Goal: Task Accomplishment & Management: Use online tool/utility

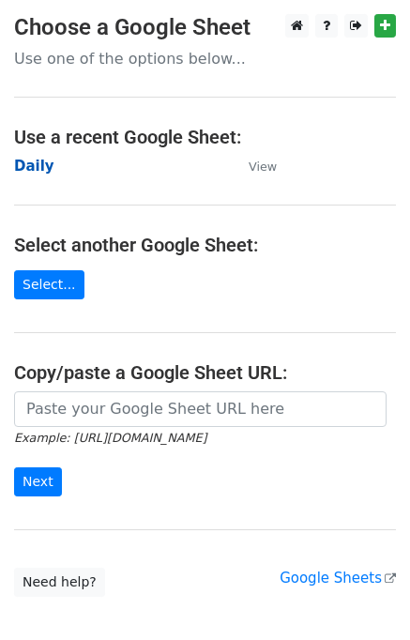
click at [38, 166] on strong "Daily" at bounding box center [34, 166] width 40 height 17
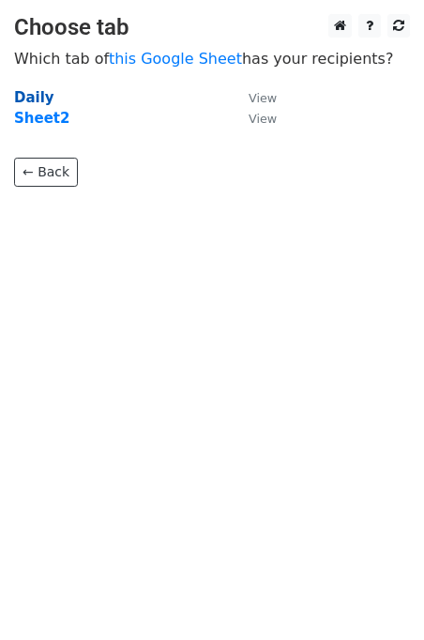
click at [35, 94] on strong "Daily" at bounding box center [34, 97] width 40 height 17
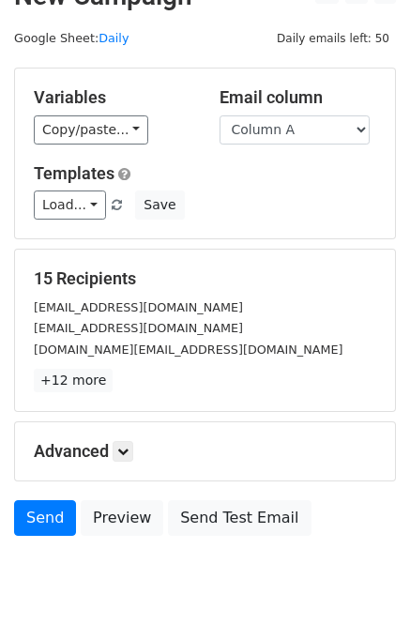
scroll to position [86, 0]
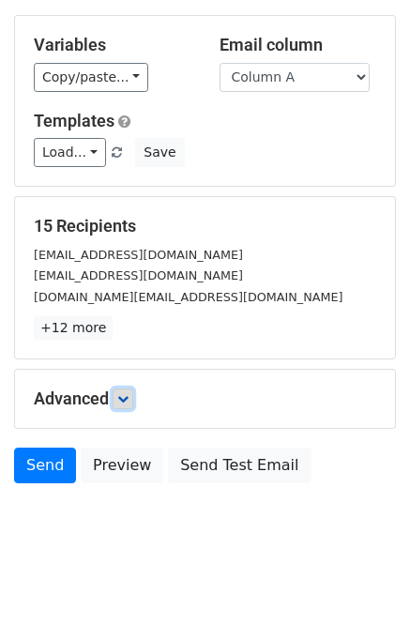
click at [128, 393] on icon at bounding box center [122, 398] width 11 height 11
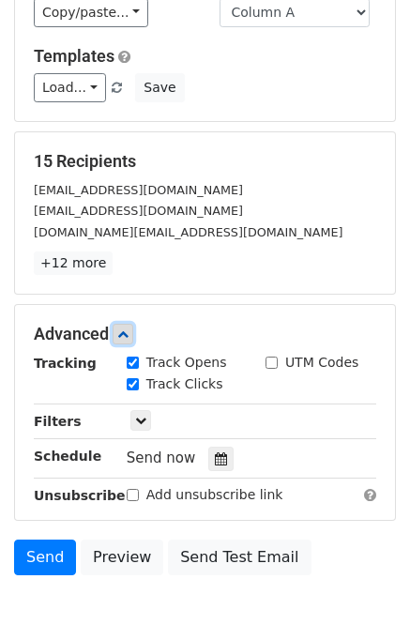
scroll to position [221, 0]
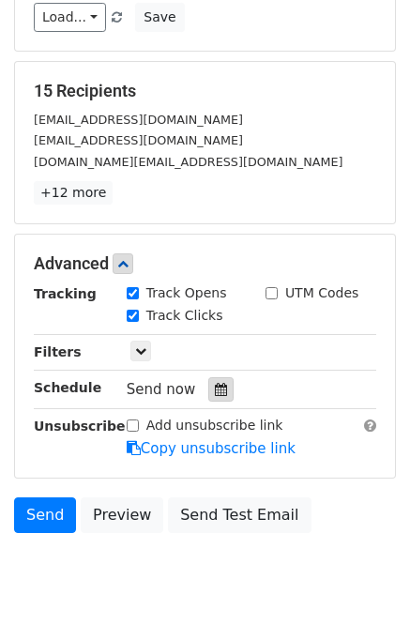
click at [208, 377] on div at bounding box center [220, 389] width 25 height 24
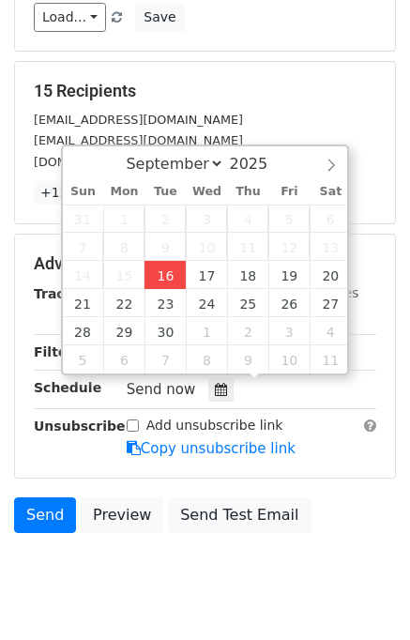
type input "2025-09-16 12:00"
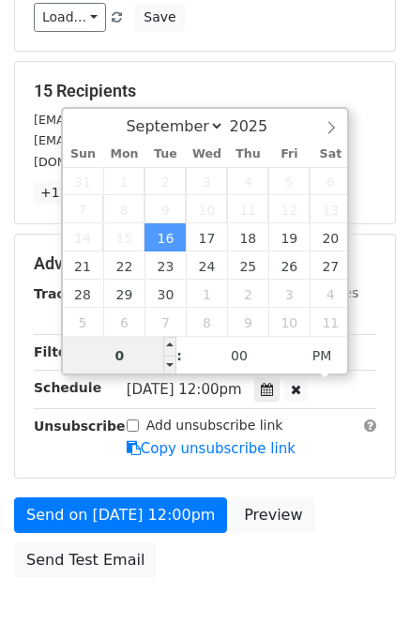
type input "04"
type input "2025-09-16 16:00"
click at [330, 527] on div "Send on Sep 16 at 12:00pm Preview Send Test Email" at bounding box center [205, 542] width 410 height 90
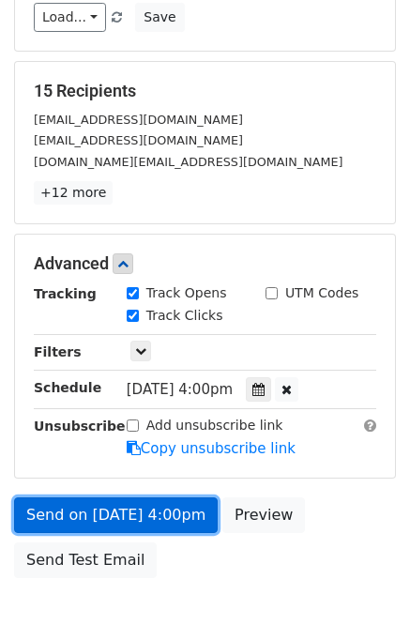
click at [107, 517] on link "Send on Sep 16 at 4:00pm" at bounding box center [116, 515] width 204 height 36
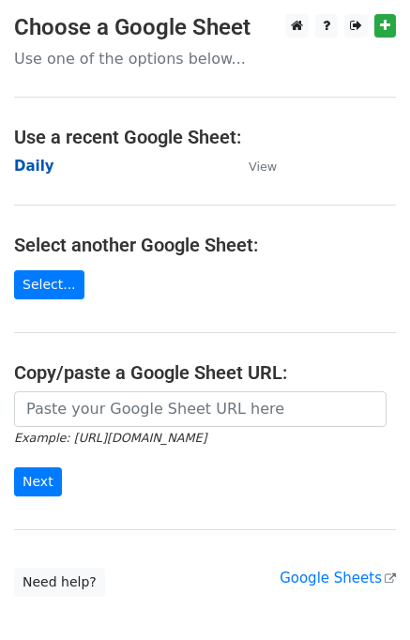
click at [34, 161] on strong "Daily" at bounding box center [34, 166] width 40 height 17
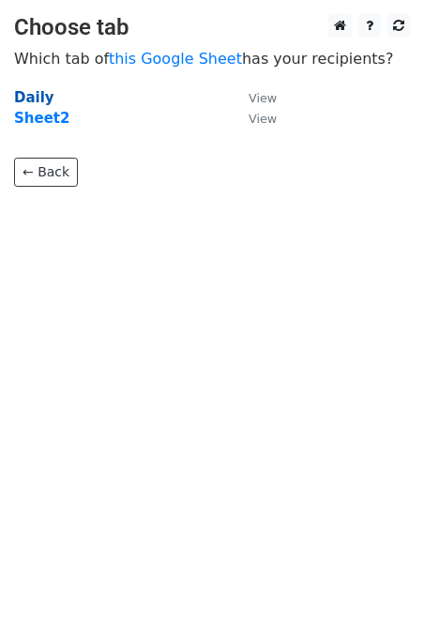
click at [38, 91] on strong "Daily" at bounding box center [34, 97] width 40 height 17
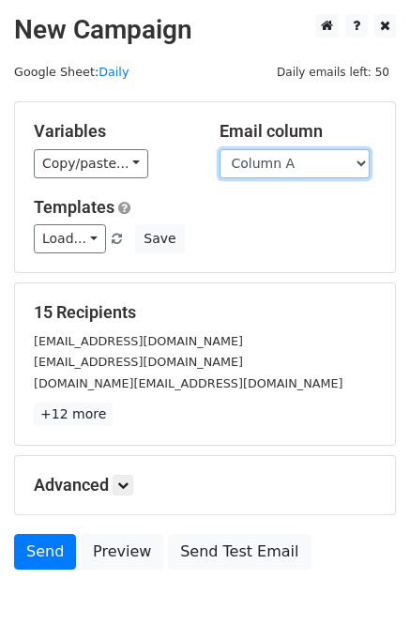
click at [293, 161] on select "Column A Column B Column C Column D Column E" at bounding box center [294, 163] width 150 height 29
click at [219, 149] on select "Column A Column B Column C Column D Column E" at bounding box center [294, 163] width 150 height 29
click at [293, 170] on select "Column A Column B Column C Column D Column E" at bounding box center [294, 163] width 150 height 29
select select "Column B"
click at [219, 149] on select "Column A Column B Column C Column D Column E" at bounding box center [294, 163] width 150 height 29
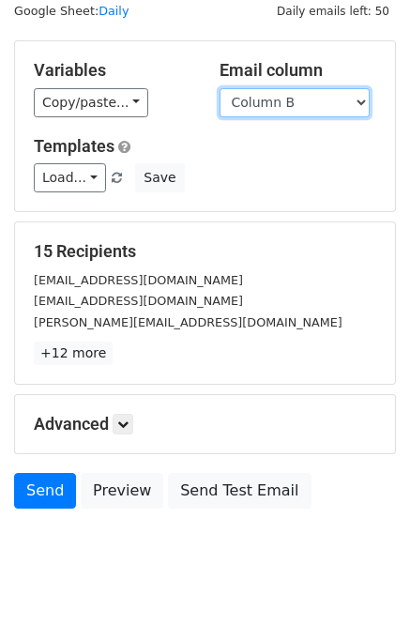
scroll to position [86, 0]
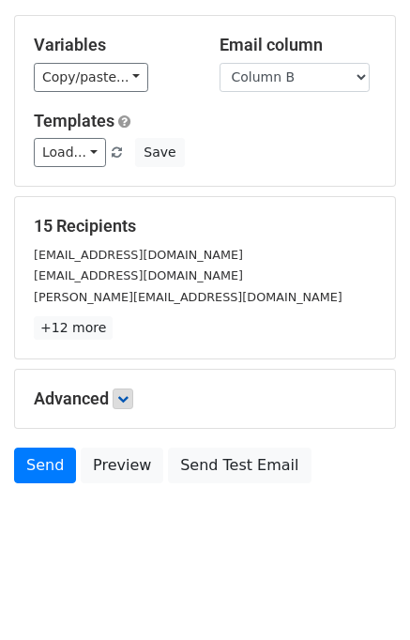
click at [116, 406] on h5 "Advanced" at bounding box center [205, 398] width 342 height 21
click at [124, 395] on icon at bounding box center [122, 398] width 11 height 11
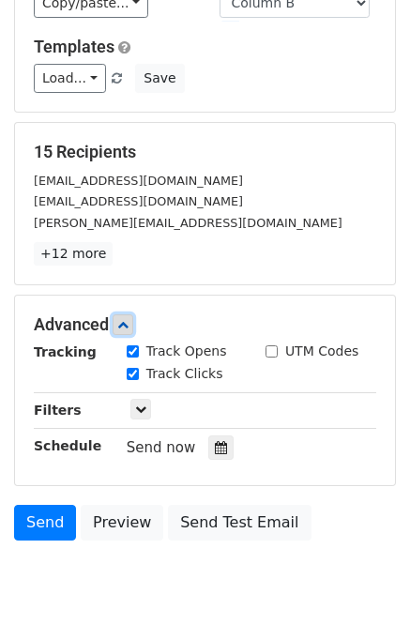
scroll to position [248, 0]
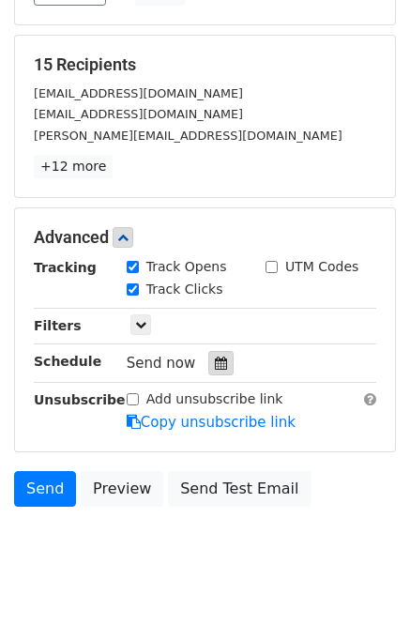
click at [213, 370] on div at bounding box center [220, 363] width 25 height 24
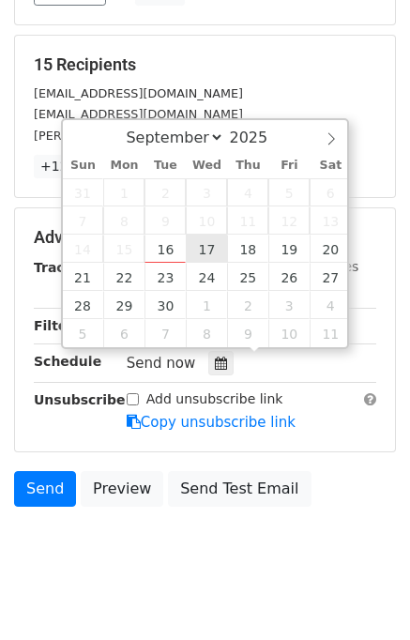
type input "2025-09-17 12:00"
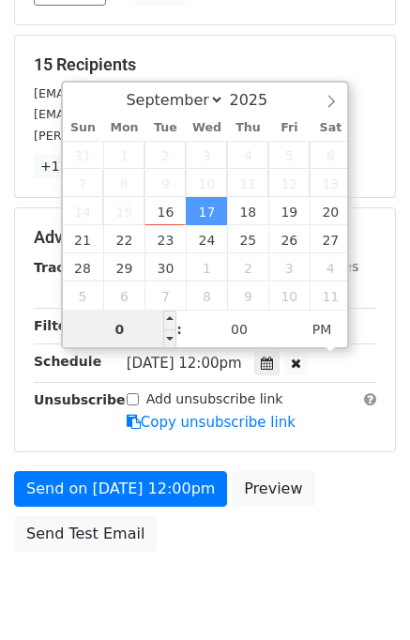
type input "05"
type input "2025-09-17 17:00"
click at [319, 510] on div "Send on Sep 17 at 12:00pm Preview Send Test Email" at bounding box center [205, 516] width 410 height 90
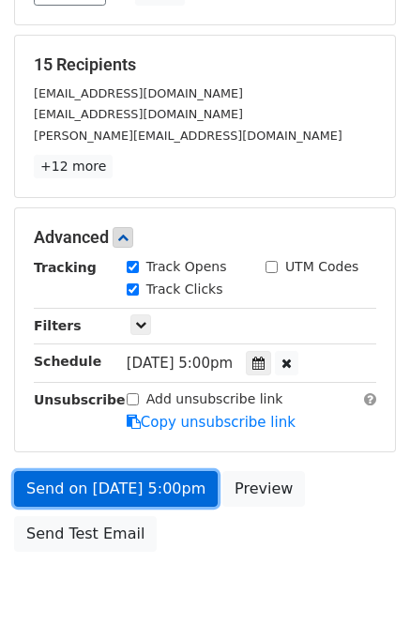
click at [151, 482] on link "Send on Sep 17 at 5:00pm" at bounding box center [116, 489] width 204 height 36
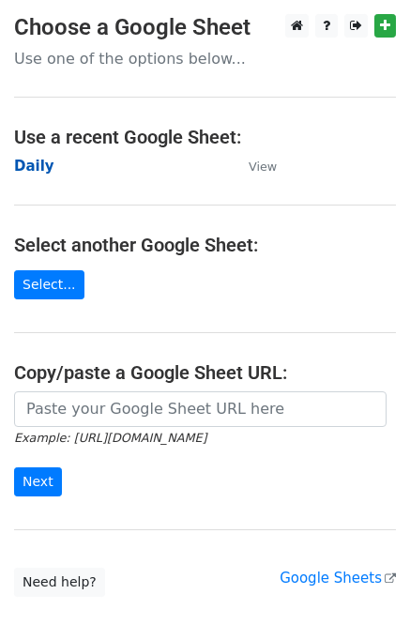
click at [40, 166] on strong "Daily" at bounding box center [34, 166] width 40 height 17
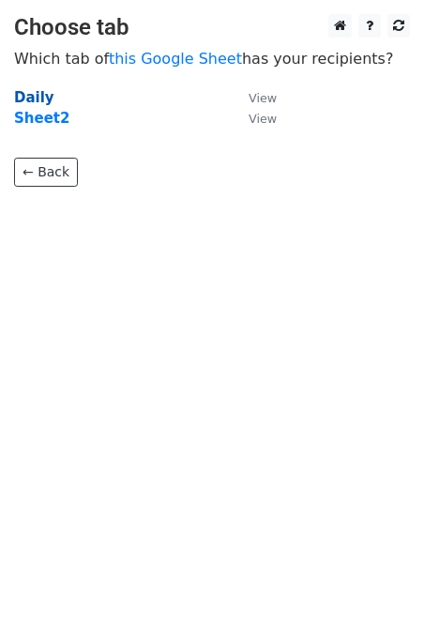
click at [36, 99] on strong "Daily" at bounding box center [34, 97] width 40 height 17
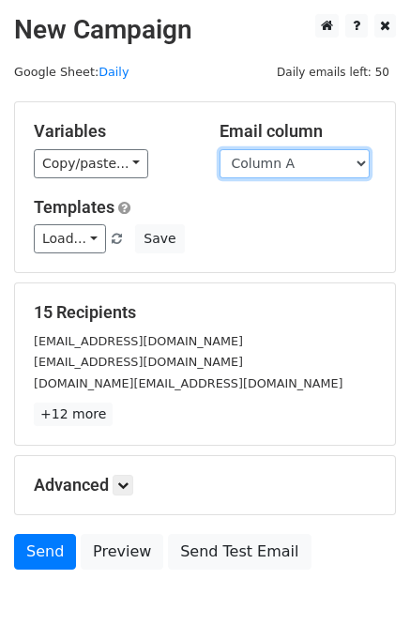
click at [286, 162] on select "Column A Column B Column C Column D Column E" at bounding box center [294, 163] width 150 height 29
select select "Column C"
click at [219, 149] on select "Column A Column B Column C Column D Column E" at bounding box center [294, 163] width 150 height 29
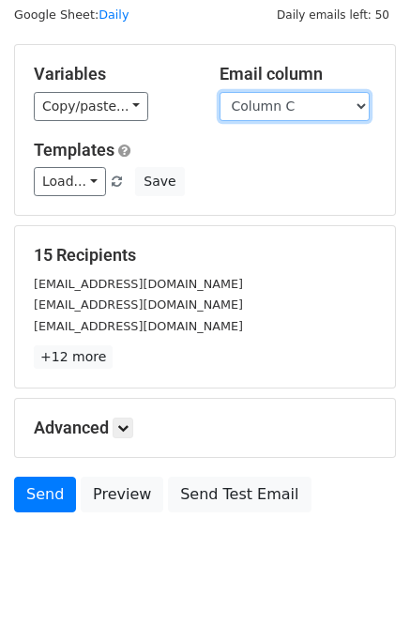
scroll to position [86, 0]
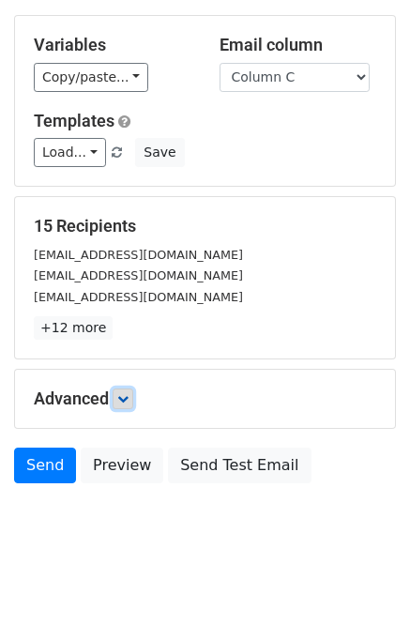
click at [128, 395] on icon at bounding box center [122, 398] width 11 height 11
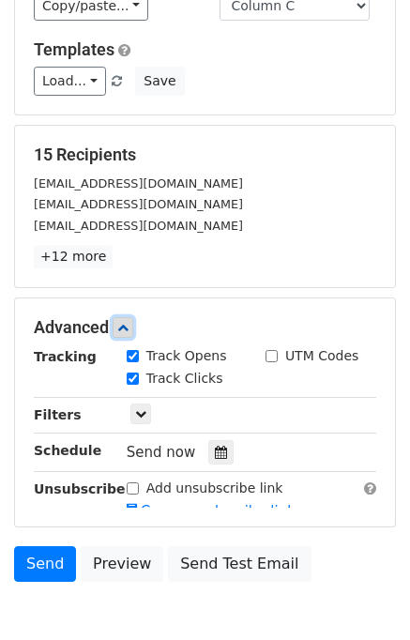
scroll to position [237, 0]
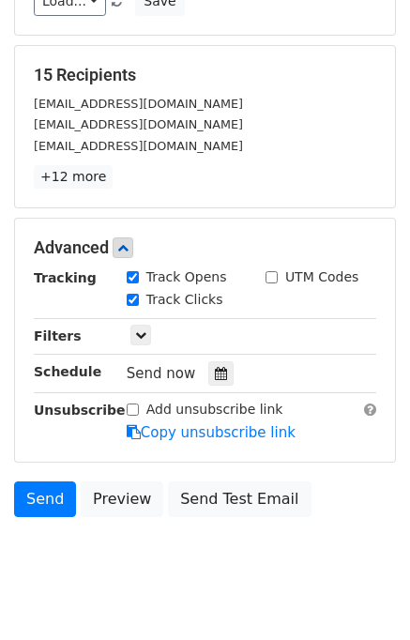
click at [205, 386] on div "Tracking Track Opens UTM Codes Track Clicks Filters Only include spreadsheet ro…" at bounding box center [205, 354] width 342 height 175
click at [215, 370] on icon at bounding box center [221, 373] width 12 height 13
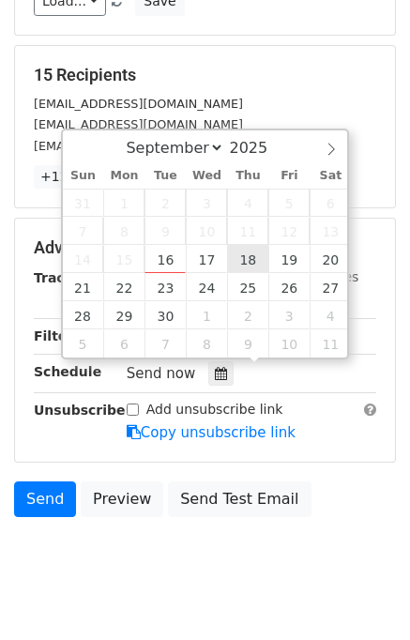
type input "2025-09-18 12:00"
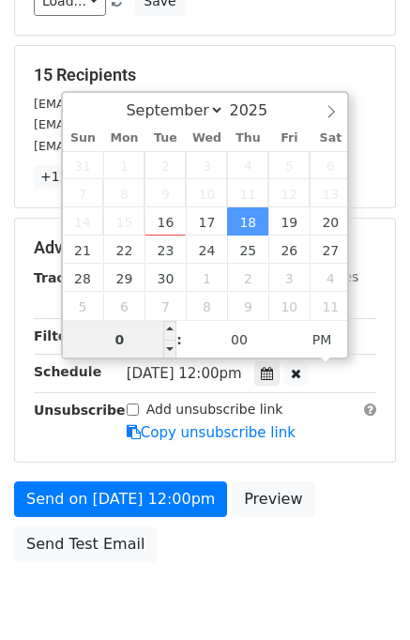
type input "06"
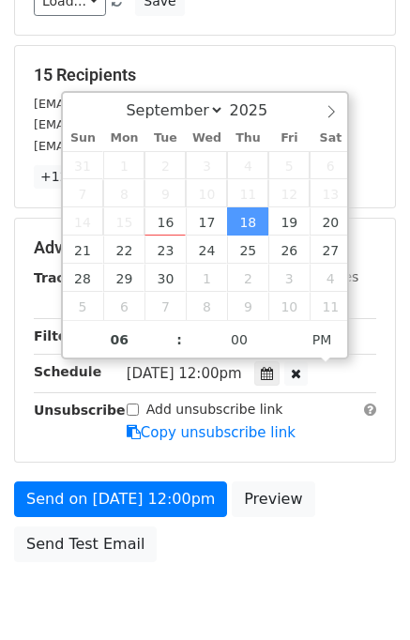
type input "2025-09-18 18:00"
click at [360, 506] on div "Send on Sep 18 at 12:00pm Preview Send Test Email" at bounding box center [205, 526] width 410 height 90
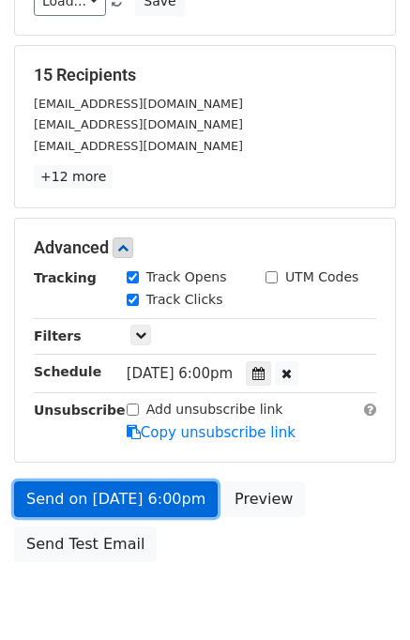
click at [171, 490] on link "Send on Sep 18 at 6:00pm" at bounding box center [116, 499] width 204 height 36
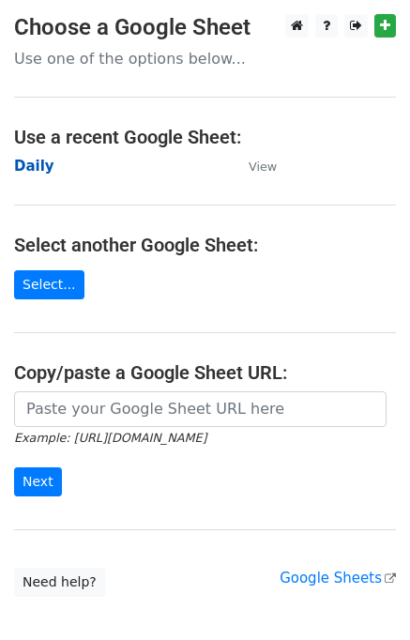
click at [39, 170] on strong "Daily" at bounding box center [34, 166] width 40 height 17
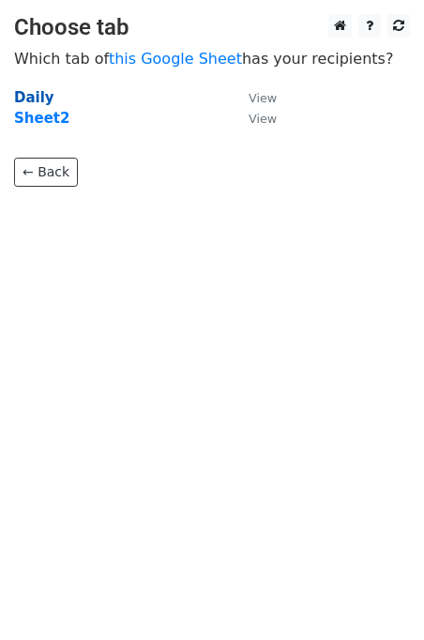
click at [34, 100] on strong "Daily" at bounding box center [34, 97] width 40 height 17
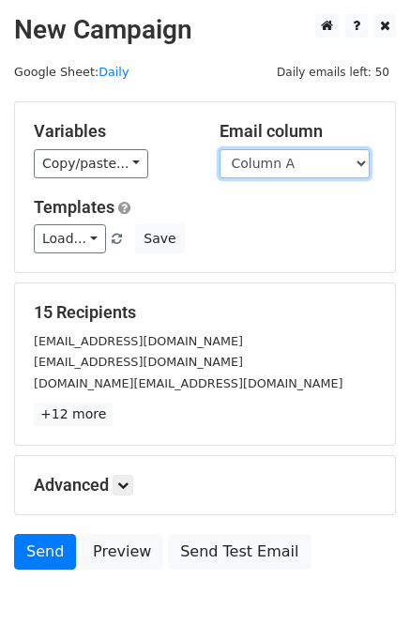
click at [327, 160] on select "Column A Column B Column C Column D Column E" at bounding box center [294, 163] width 150 height 29
select select "Column D"
click at [219, 149] on select "Column A Column B Column C Column D Column E" at bounding box center [294, 163] width 150 height 29
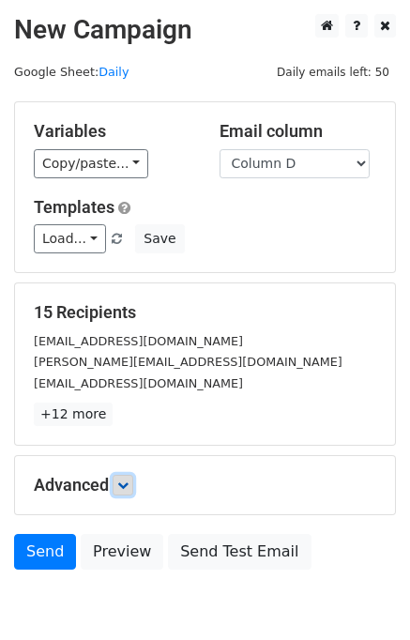
click at [133, 478] on link at bounding box center [123, 485] width 21 height 21
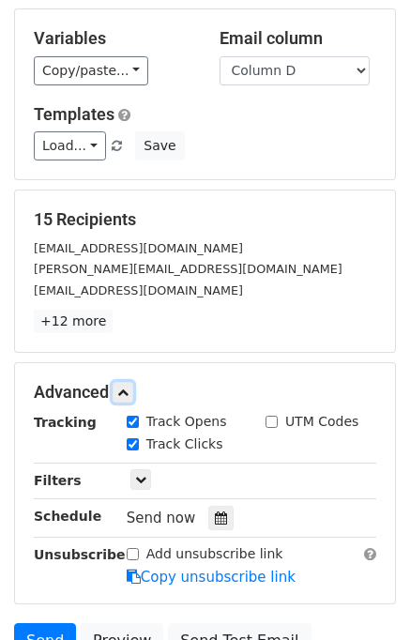
scroll to position [268, 0]
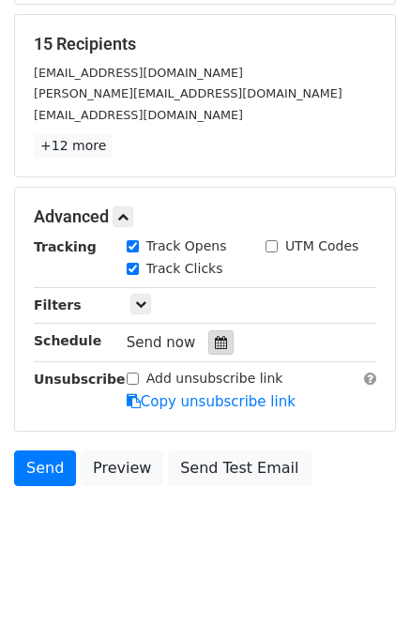
click at [208, 331] on div at bounding box center [220, 342] width 25 height 24
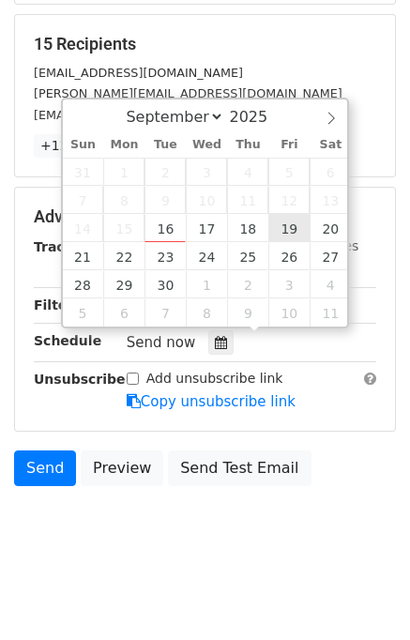
type input "2025-09-19 12:00"
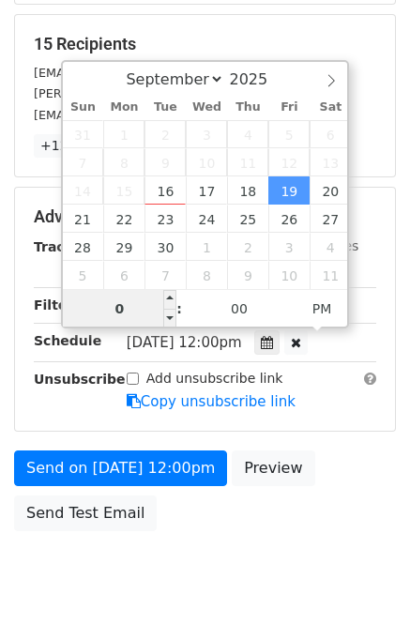
type input "07"
type input "2025-09-19 19:00"
click at [343, 503] on div "Send on Sep 19 at 12:00pm Preview Send Test Email" at bounding box center [205, 495] width 410 height 90
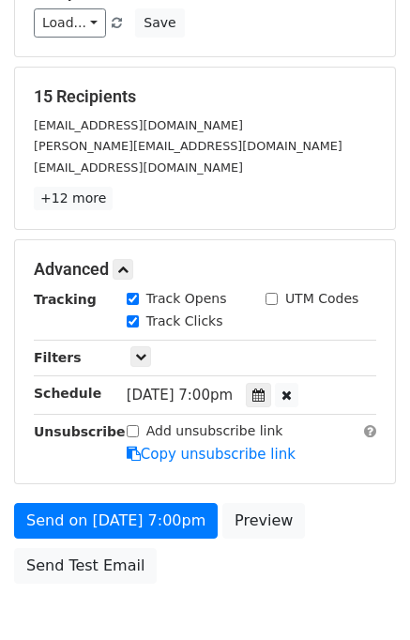
scroll to position [314, 0]
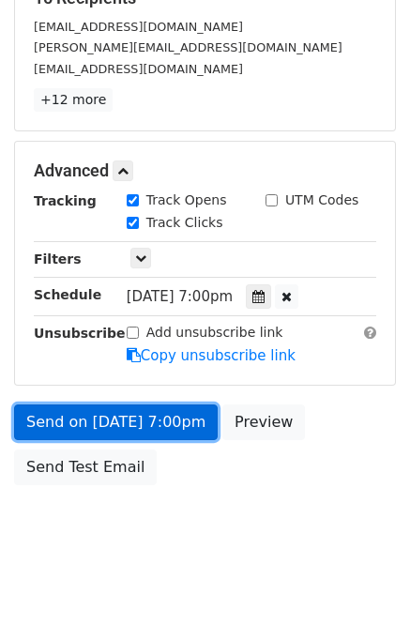
click at [162, 424] on link "Send on Sep 19 at 7:00pm" at bounding box center [116, 422] width 204 height 36
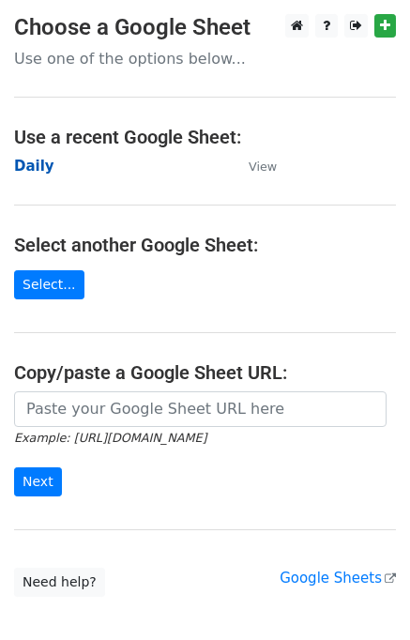
click at [38, 161] on strong "Daily" at bounding box center [34, 166] width 40 height 17
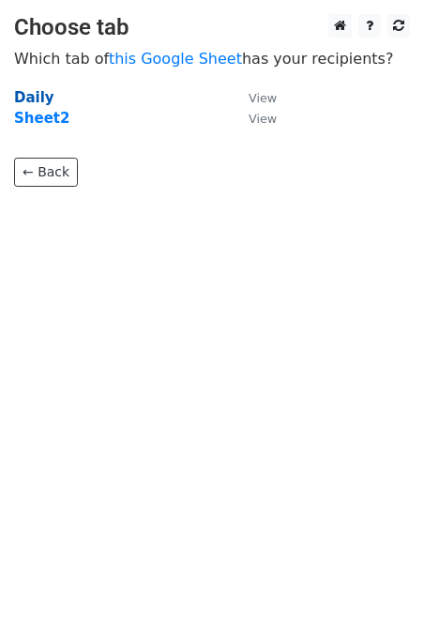
click at [33, 98] on strong "Daily" at bounding box center [34, 97] width 40 height 17
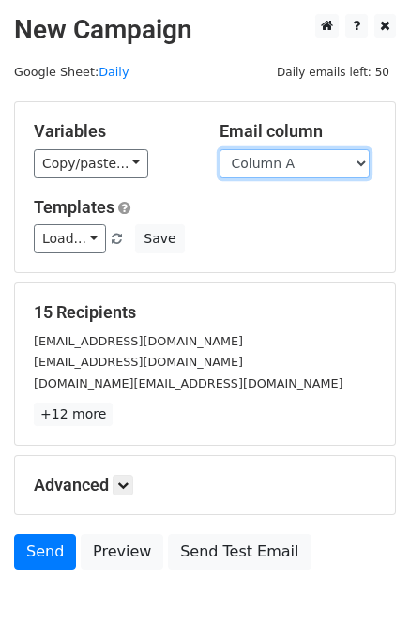
click at [326, 161] on select "Column A Column B Column C Column D Column E" at bounding box center [294, 163] width 150 height 29
select select "Column E"
click at [219, 149] on select "Column A Column B Column C Column D Column E" at bounding box center [294, 163] width 150 height 29
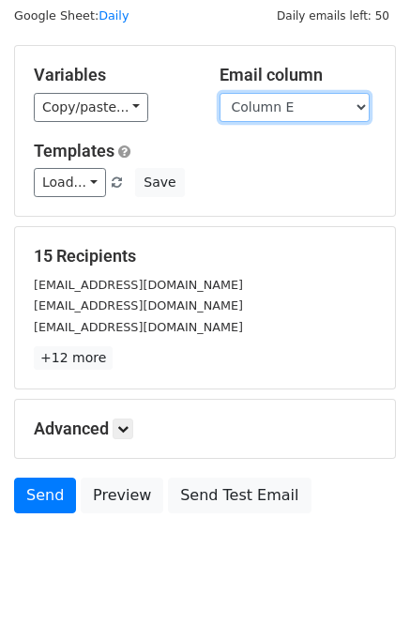
scroll to position [86, 0]
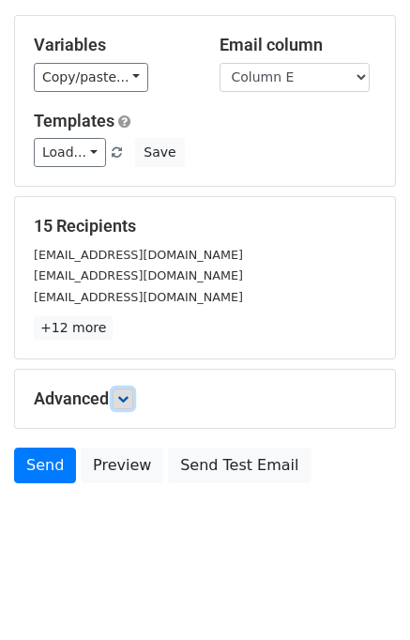
click at [128, 395] on icon at bounding box center [122, 398] width 11 height 11
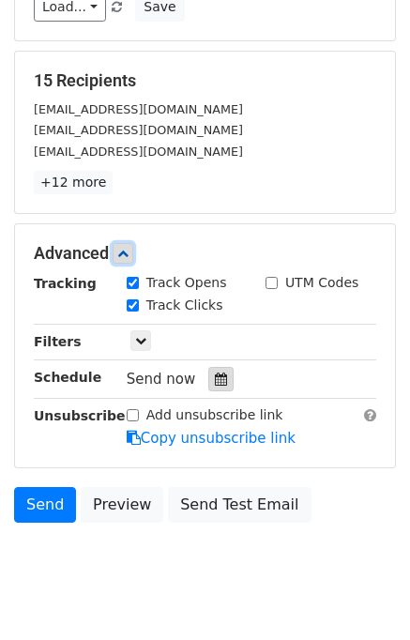
scroll to position [234, 0]
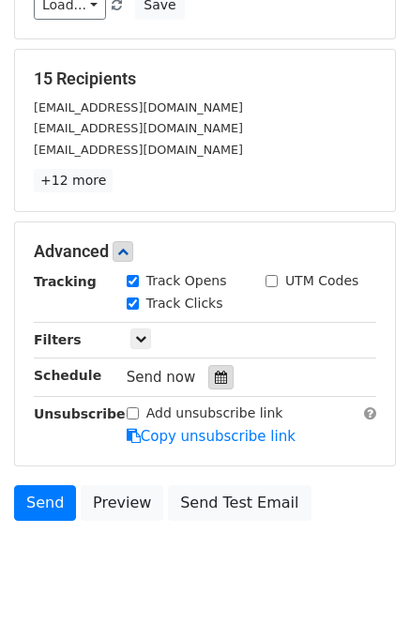
click at [215, 379] on icon at bounding box center [221, 376] width 12 height 13
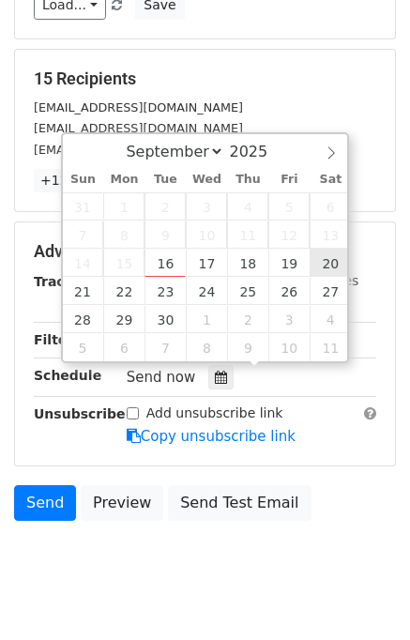
type input "[DATE] 12:00"
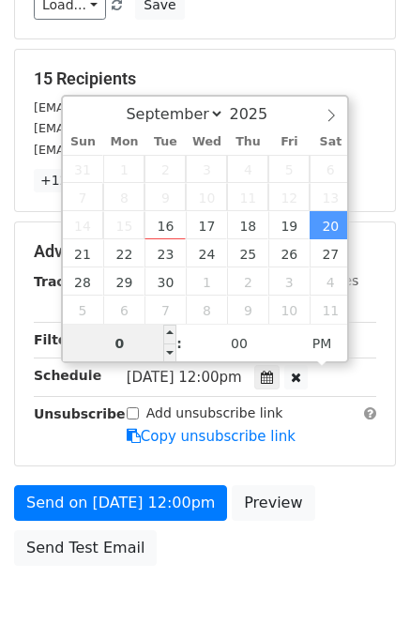
type input "08"
type input "[DATE] 20:00"
click at [366, 510] on div "Send on [DATE] 12:00pm Preview Send Test Email" at bounding box center [205, 530] width 410 height 90
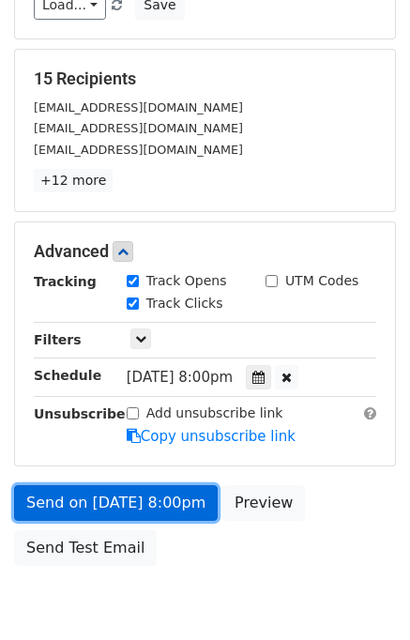
click at [146, 496] on link "Send on [DATE] 8:00pm" at bounding box center [116, 503] width 204 height 36
